Goal: Transaction & Acquisition: Purchase product/service

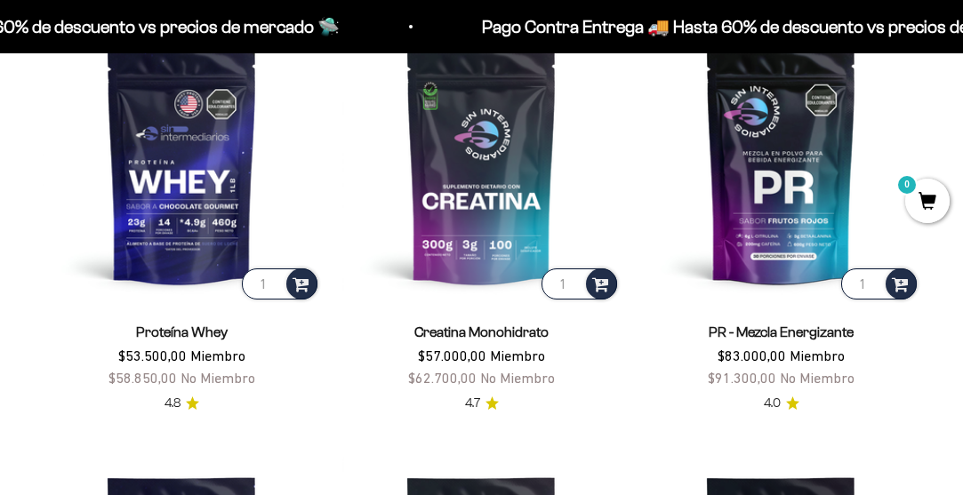
scroll to position [1102, 0]
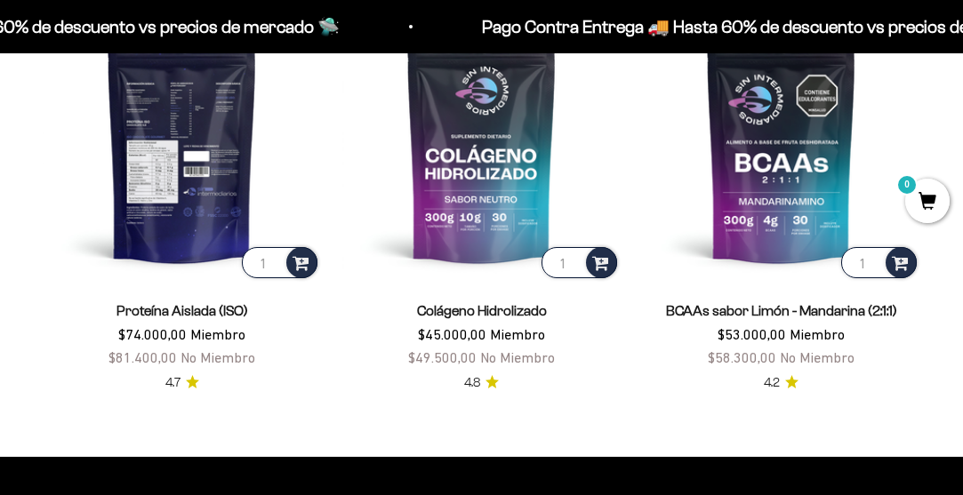
click at [175, 236] on img at bounding box center [182, 143] width 278 height 278
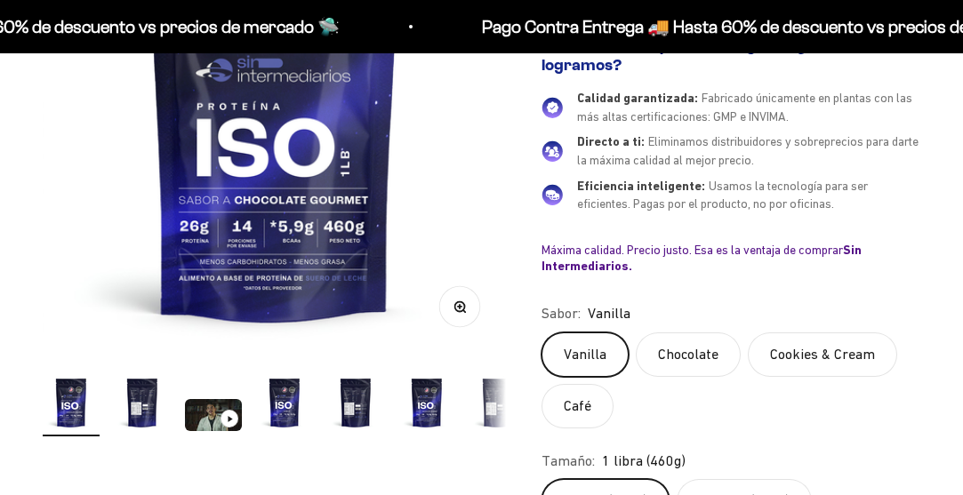
scroll to position [339, 0]
click at [678, 357] on label "Chocolate" at bounding box center [688, 354] width 105 height 44
click at [541, 332] on input "Chocolate" at bounding box center [540, 332] width 1 height 1
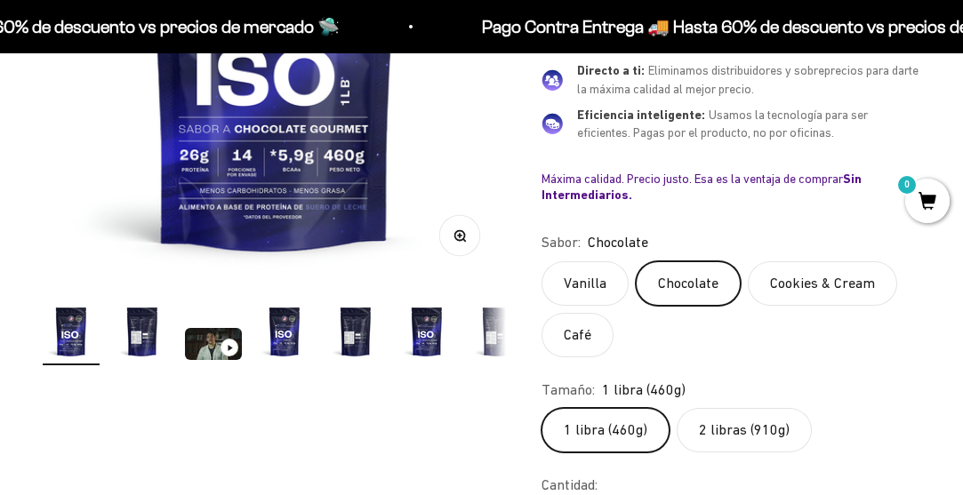
scroll to position [411, 0]
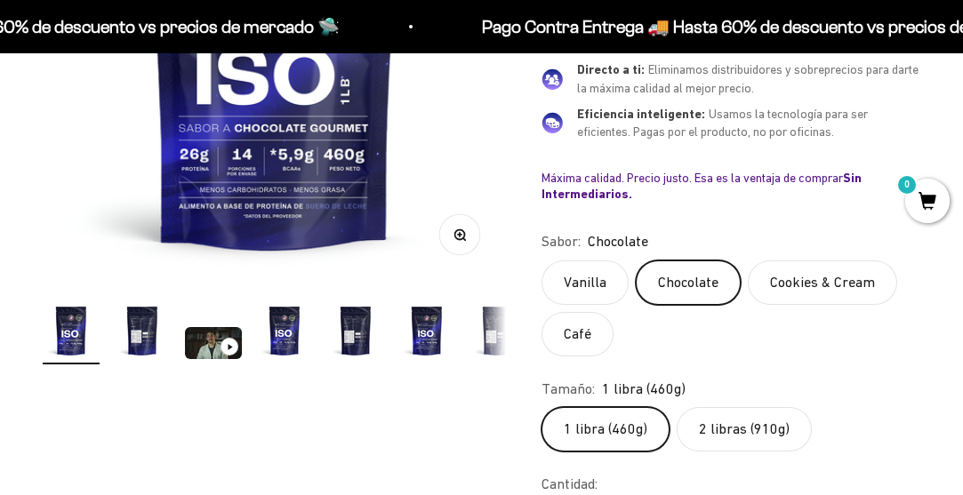
click at [756, 439] on label "2 libras (910g)" at bounding box center [743, 429] width 135 height 44
click at [541, 407] on input "2 libras (910g)" at bounding box center [540, 406] width 1 height 1
radio input "true"
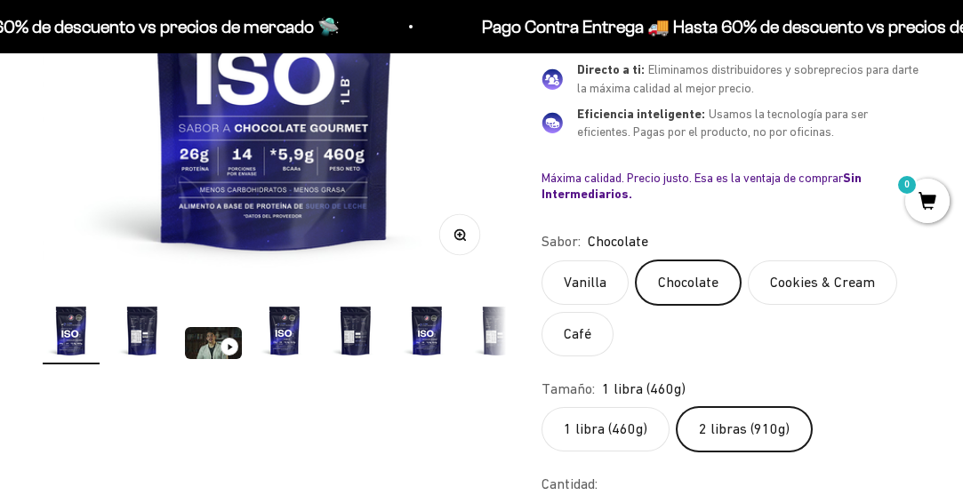
scroll to position [0, 0]
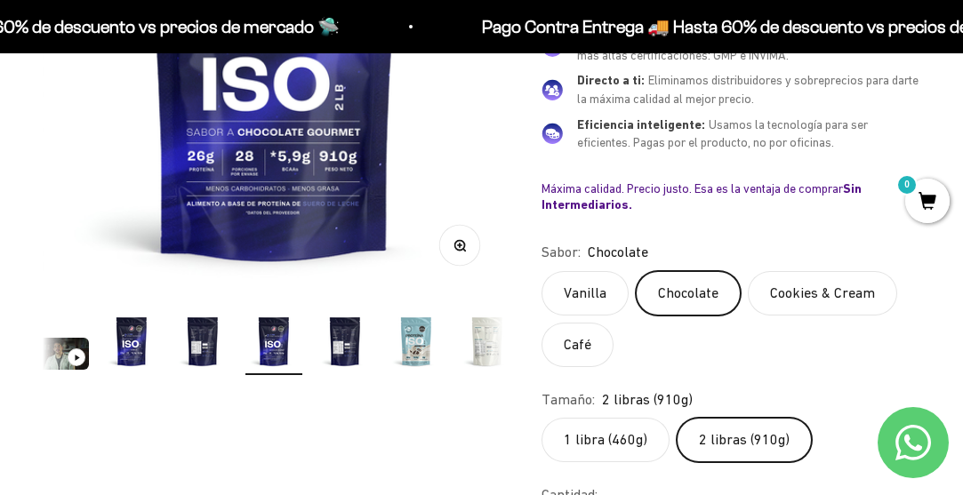
scroll to position [388, 0]
